Goal: Find specific page/section: Find specific page/section

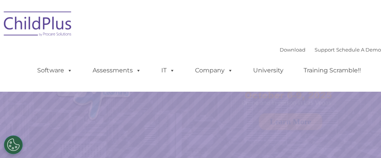
select select "MEDIUM"
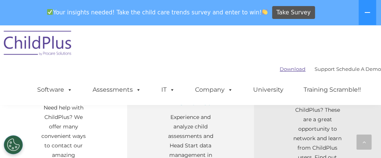
scroll to position [218, 0]
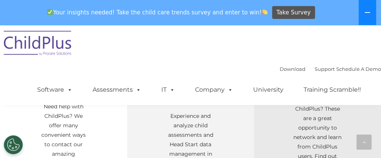
click at [367, 10] on icon at bounding box center [367, 12] width 6 height 6
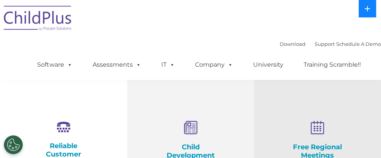
scroll to position [123, 0]
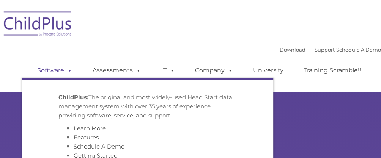
type input ""
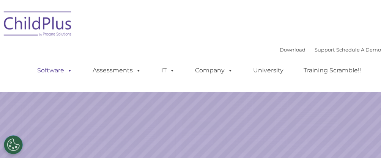
select select "MEDIUM"
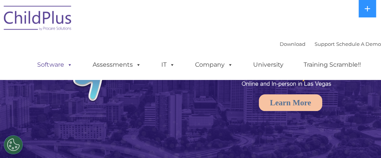
scroll to position [19, 0]
